Goal: Task Accomplishment & Management: Manage account settings

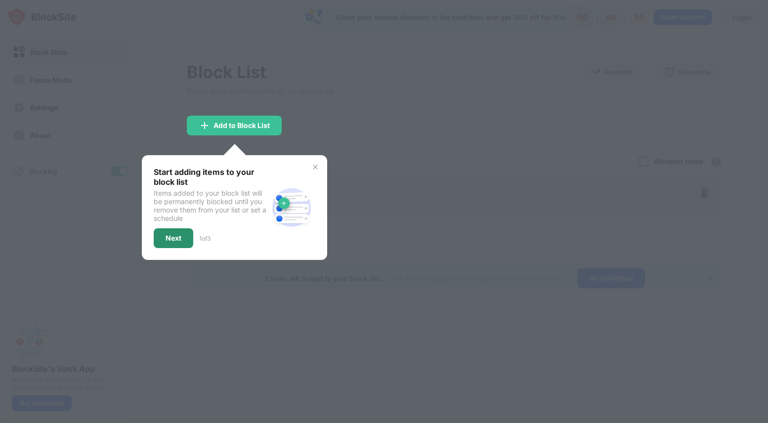
click at [169, 244] on div "Next" at bounding box center [174, 238] width 40 height 20
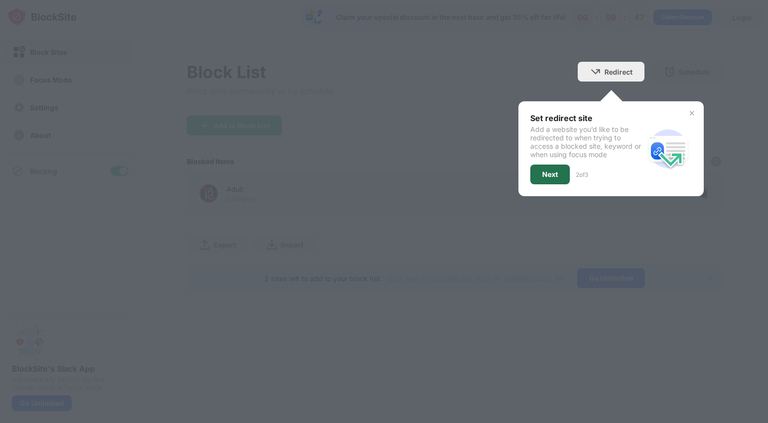
click at [545, 176] on div "Next" at bounding box center [550, 175] width 16 height 8
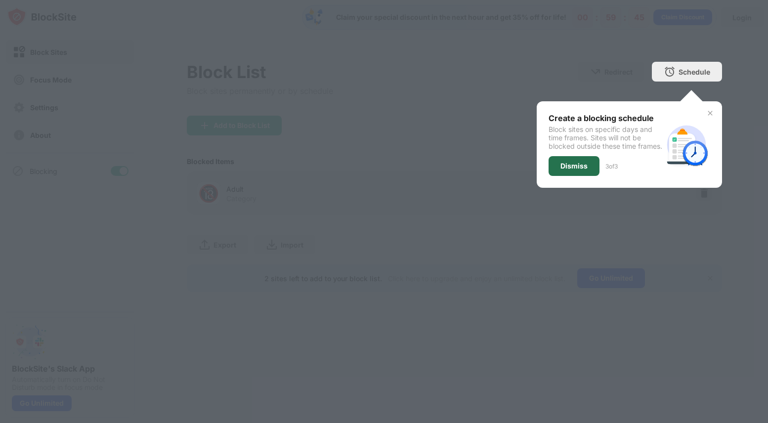
click at [564, 170] on div "Dismiss" at bounding box center [574, 166] width 27 height 8
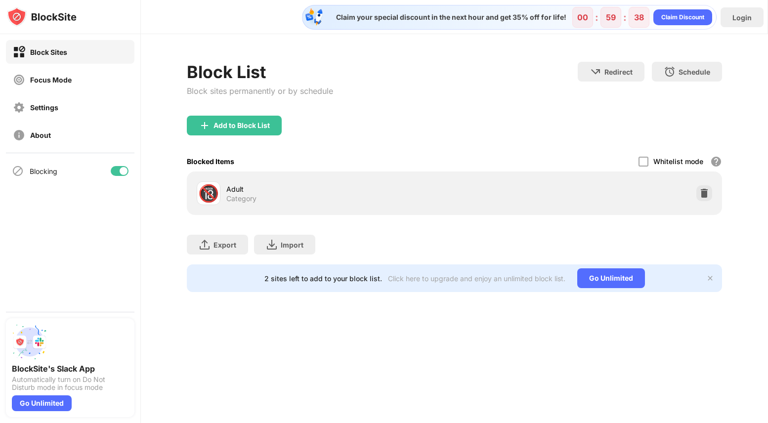
click at [370, 205] on div "🔞 Adult Category" at bounding box center [326, 193] width 258 height 24
click at [227, 198] on div "Category" at bounding box center [241, 198] width 30 height 9
click at [205, 196] on div "🔞" at bounding box center [208, 193] width 21 height 20
click at [270, 125] on div "Add to Block List" at bounding box center [242, 126] width 56 height 8
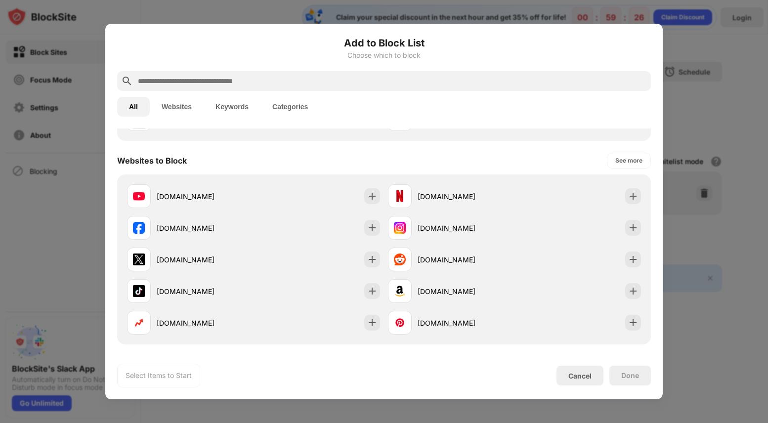
scroll to position [123, 0]
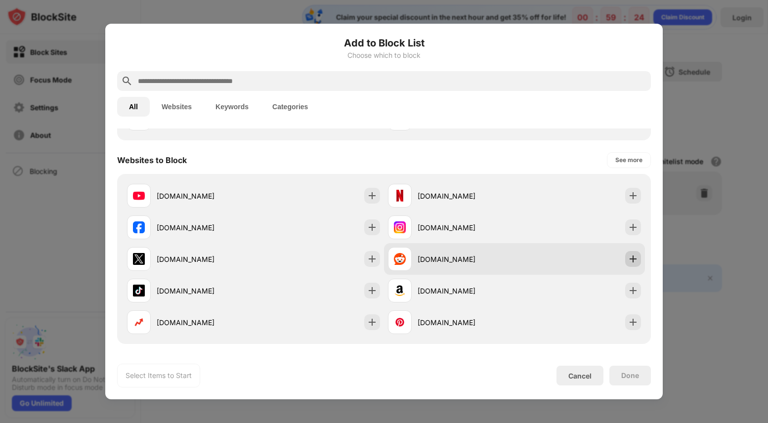
click at [634, 263] on img at bounding box center [634, 259] width 10 height 10
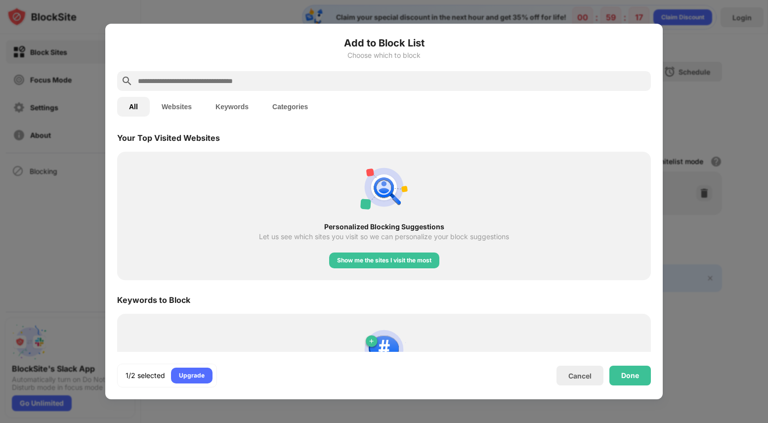
scroll to position [429, 0]
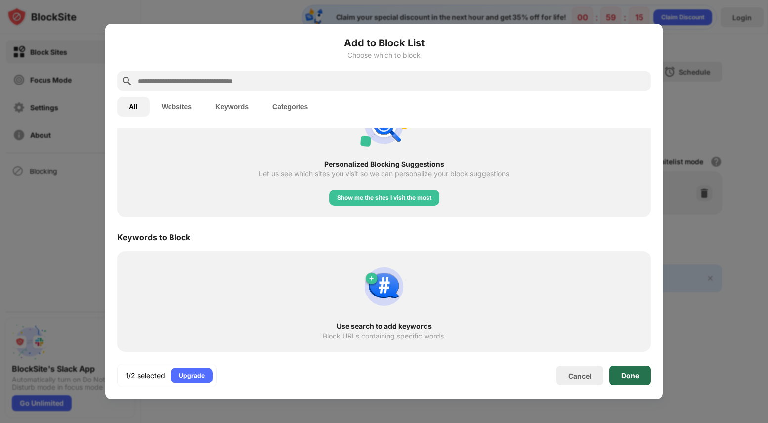
click at [634, 373] on div "Done" at bounding box center [631, 376] width 18 height 8
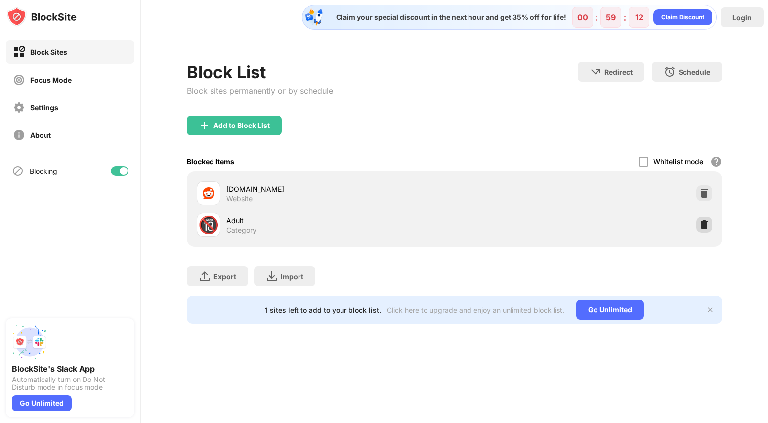
click at [705, 226] on img at bounding box center [705, 225] width 10 height 10
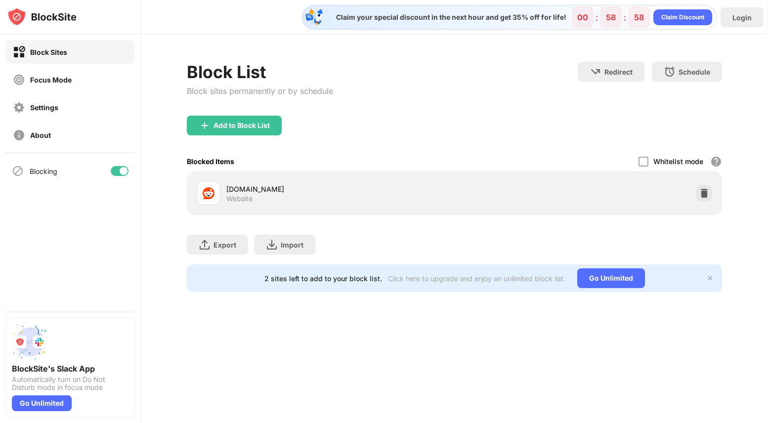
scroll to position [0, 0]
click at [55, 79] on div "Focus Mode" at bounding box center [51, 80] width 42 height 8
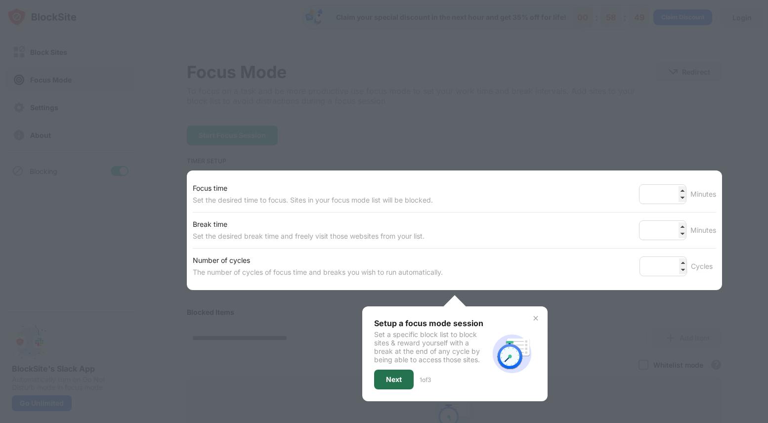
click at [392, 379] on div "Next" at bounding box center [394, 380] width 16 height 8
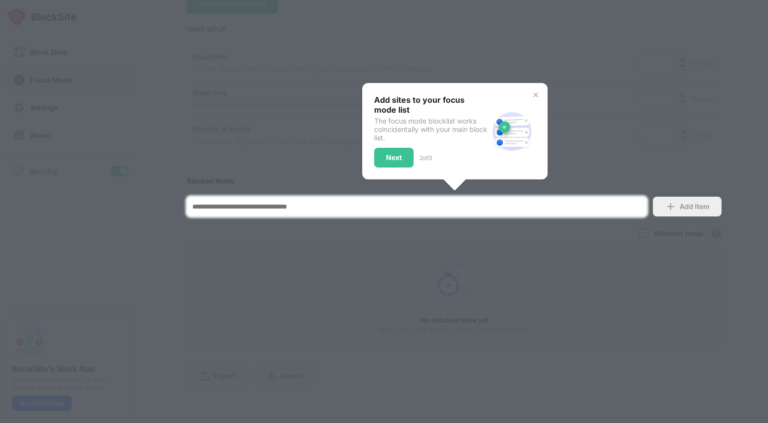
scroll to position [328, 0]
click at [606, 120] on div at bounding box center [384, 211] width 768 height 423
click at [737, 85] on div at bounding box center [384, 211] width 768 height 423
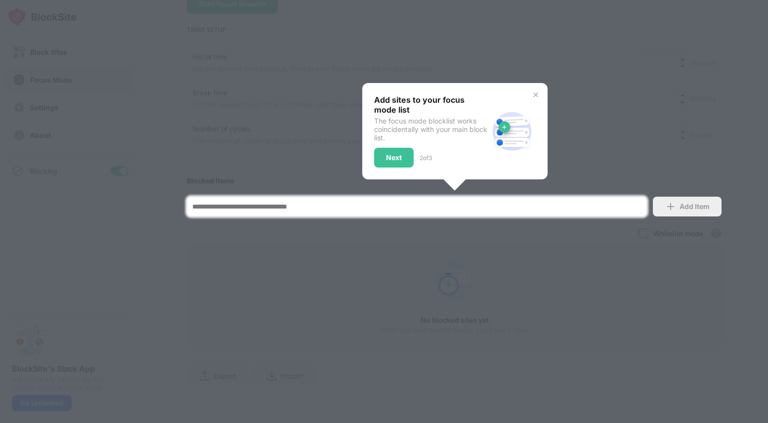
click at [560, 139] on div at bounding box center [384, 211] width 768 height 423
click at [558, 53] on div at bounding box center [384, 211] width 768 height 423
click at [551, 22] on div at bounding box center [384, 211] width 768 height 423
click at [545, 197] on input at bounding box center [417, 207] width 460 height 20
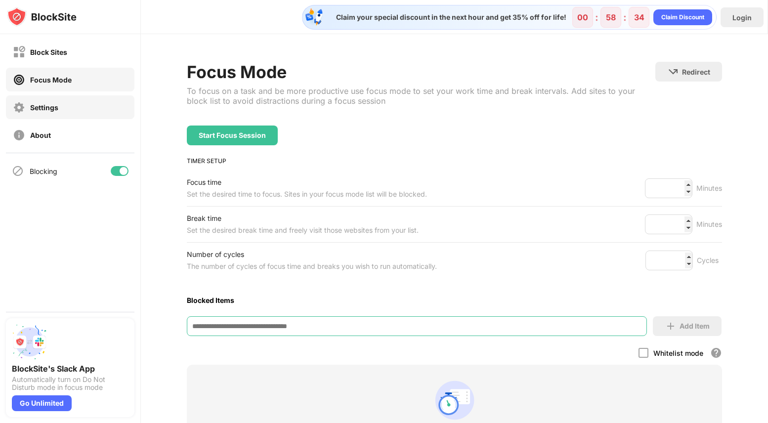
click at [72, 108] on div "Settings" at bounding box center [70, 107] width 129 height 24
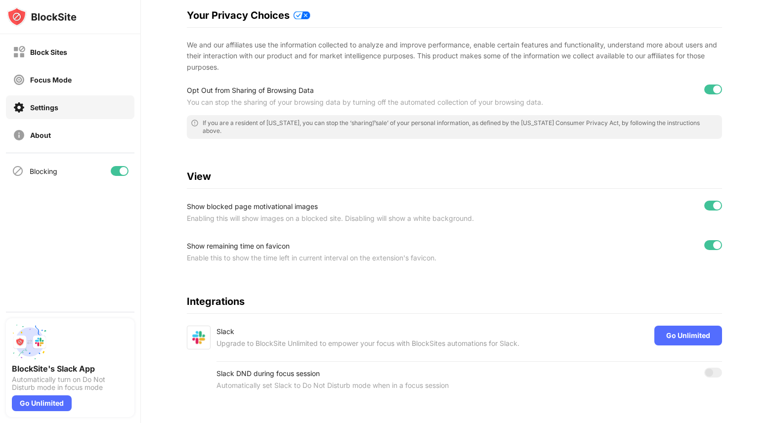
scroll to position [99, 0]
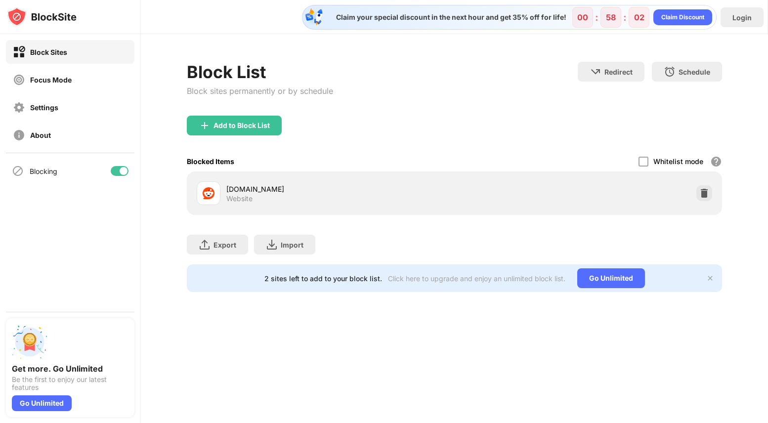
click at [120, 168] on div at bounding box center [124, 171] width 8 height 8
click at [121, 170] on div at bounding box center [120, 171] width 18 height 10
click at [180, 217] on div "Block List Block sites permanently or by schedule Redirect Choose a site to be …" at bounding box center [455, 177] width 628 height 286
click at [88, 85] on div "Focus Mode" at bounding box center [70, 80] width 129 height 24
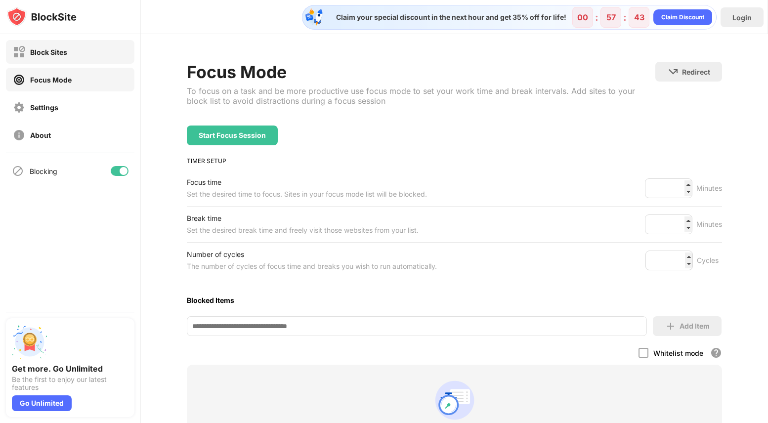
click at [80, 49] on div "Block Sites" at bounding box center [70, 52] width 129 height 24
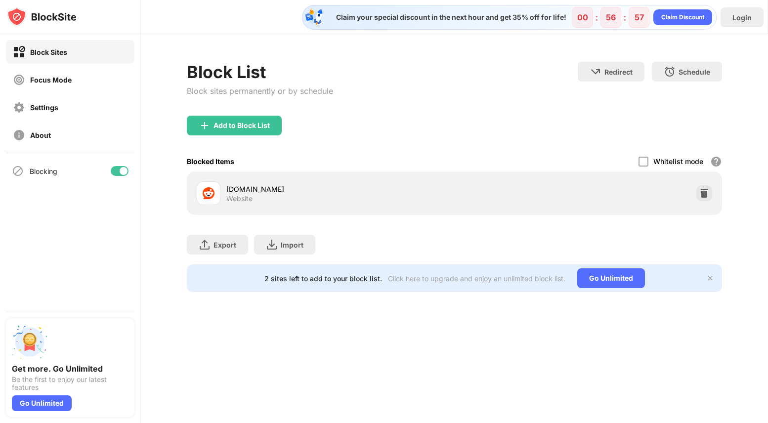
click at [404, 162] on div "Blocked Items Whitelist mode Block all websites except for those in your whitel…" at bounding box center [455, 161] width 536 height 20
click at [413, 196] on div "reddit.com Website" at bounding box center [340, 193] width 228 height 19
click at [224, 193] on div "reddit.com Website" at bounding box center [326, 193] width 258 height 24
click at [307, 383] on div "Claim your special discount in the next hour and get 35% off for life! 00 : 56 …" at bounding box center [455, 211] width 628 height 423
click at [242, 193] on div "[DOMAIN_NAME]" at bounding box center [340, 189] width 228 height 10
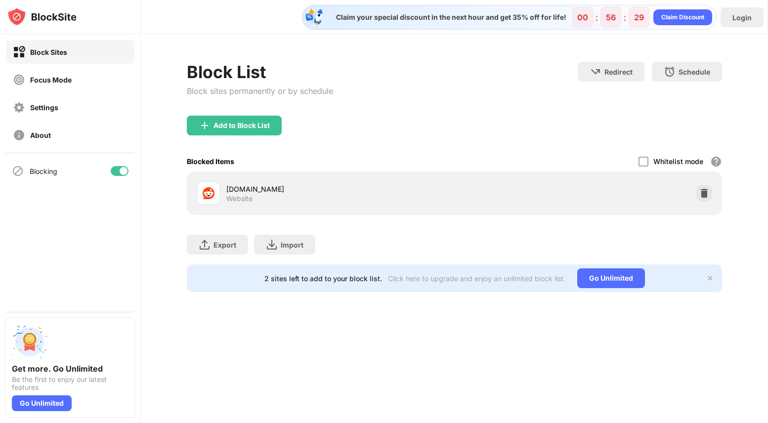
click at [214, 196] on img at bounding box center [209, 193] width 12 height 12
click at [238, 196] on div "Website" at bounding box center [239, 198] width 26 height 9
click at [60, 137] on div "About" at bounding box center [70, 135] width 129 height 24
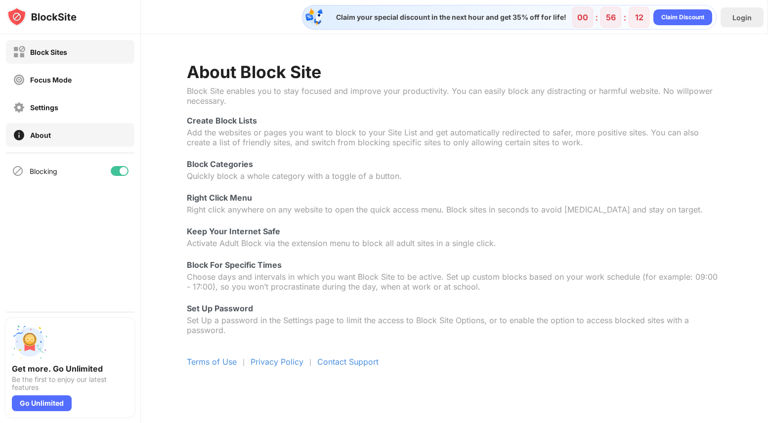
click at [57, 52] on div "Block Sites" at bounding box center [48, 52] width 37 height 8
